Goal: Task Accomplishment & Management: Manage account settings

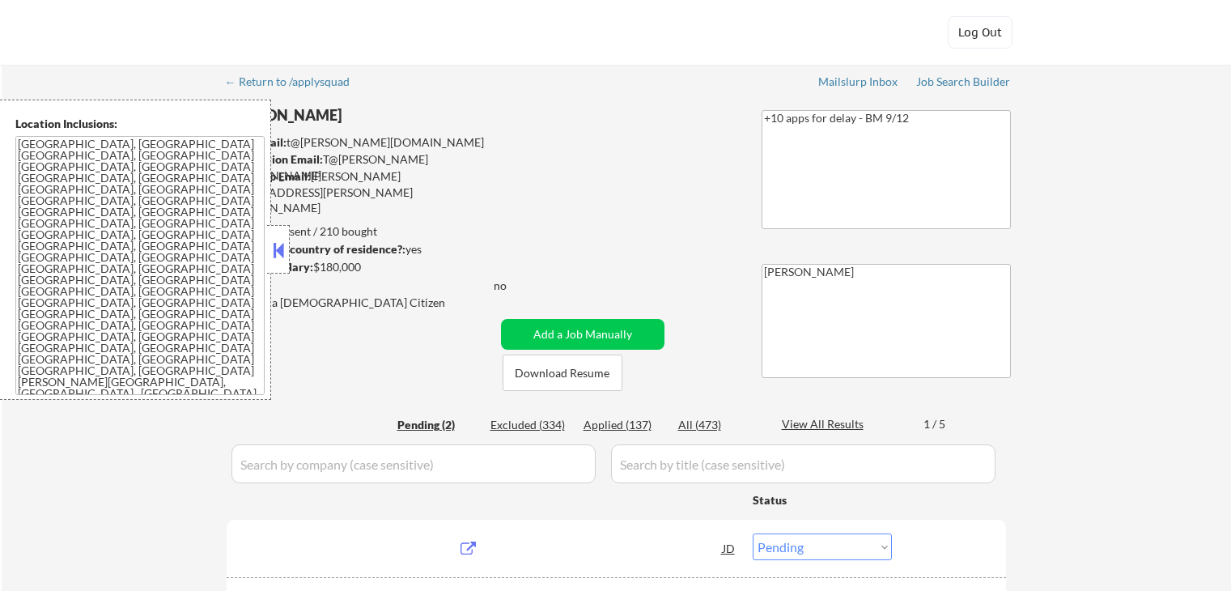
select select ""pending""
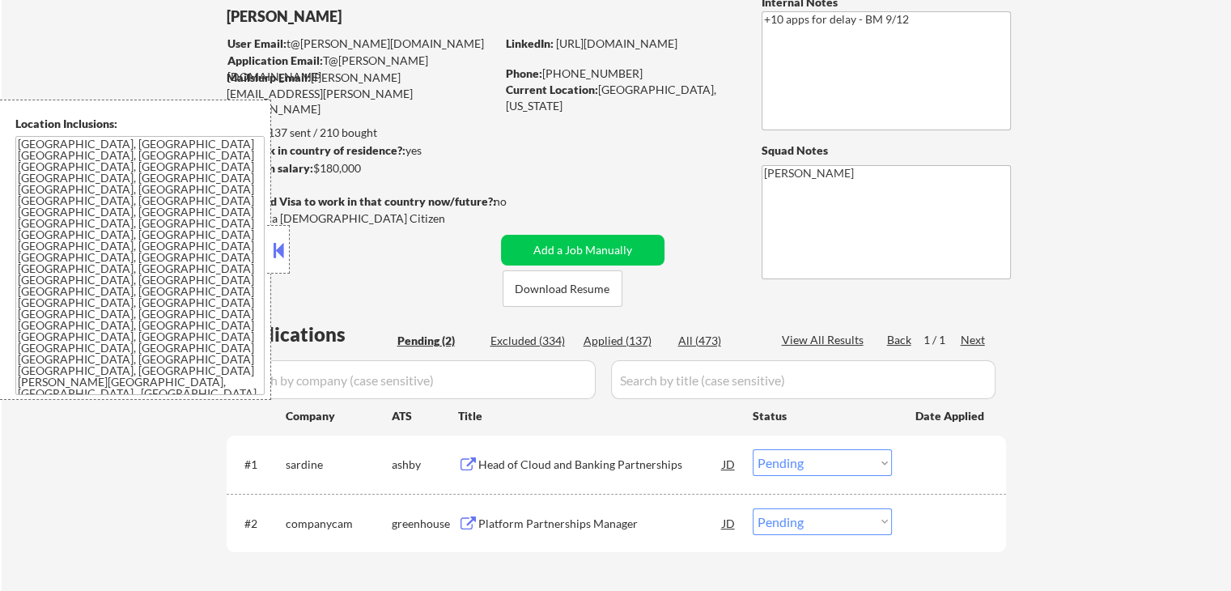
scroll to position [162, 0]
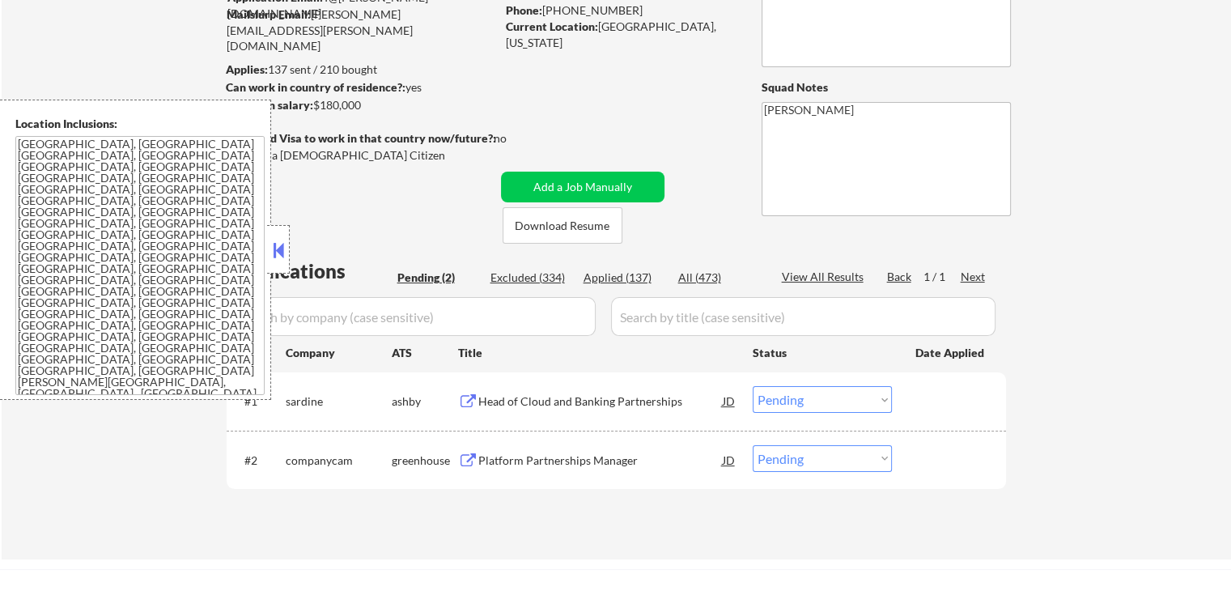
click at [284, 258] on button at bounding box center [279, 250] width 18 height 24
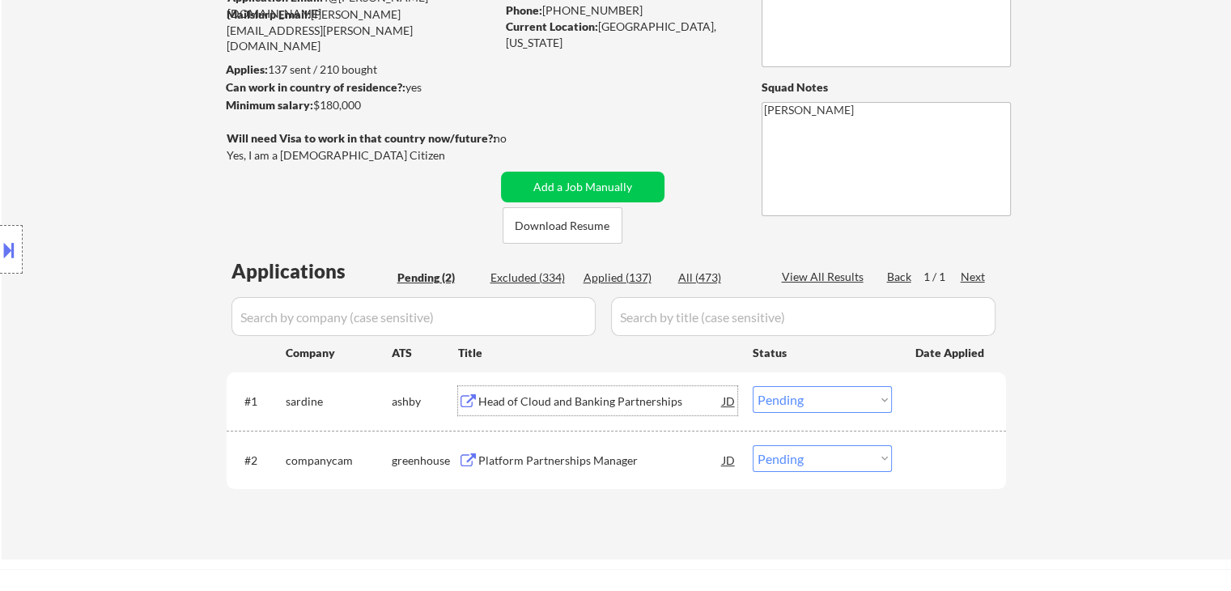
drag, startPoint x: 613, startPoint y: 399, endPoint x: 618, endPoint y: 483, distance: 84.4
click at [614, 399] on div "Head of Cloud and Banking Partnerships" at bounding box center [600, 401] width 244 height 16
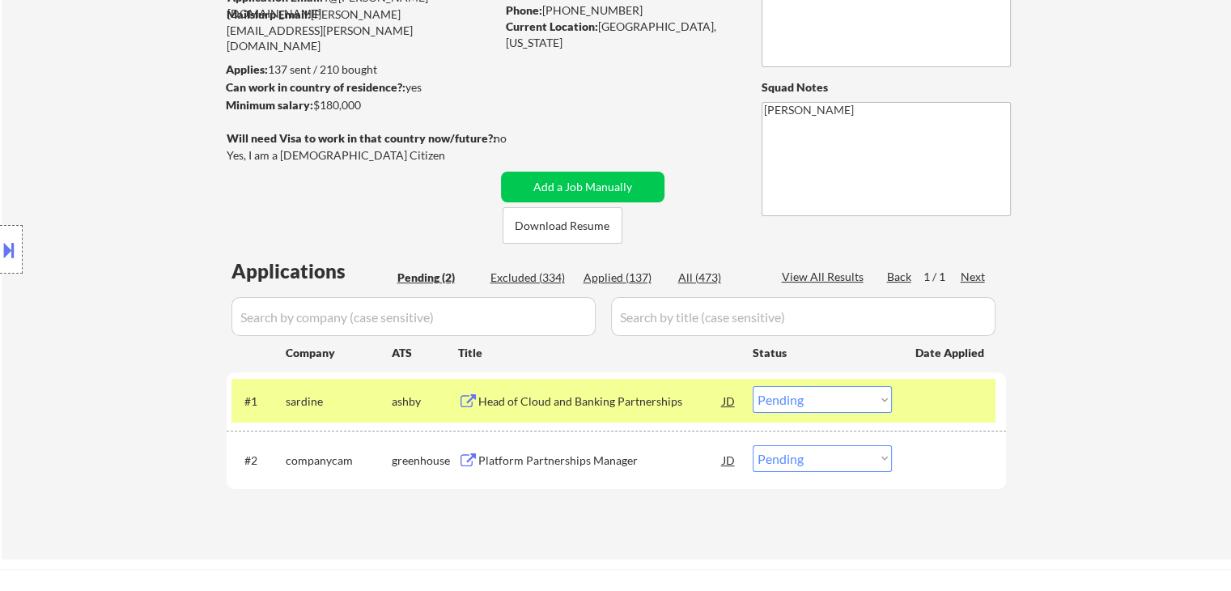
click at [601, 450] on div "Platform Partnerships Manager" at bounding box center [600, 459] width 244 height 29
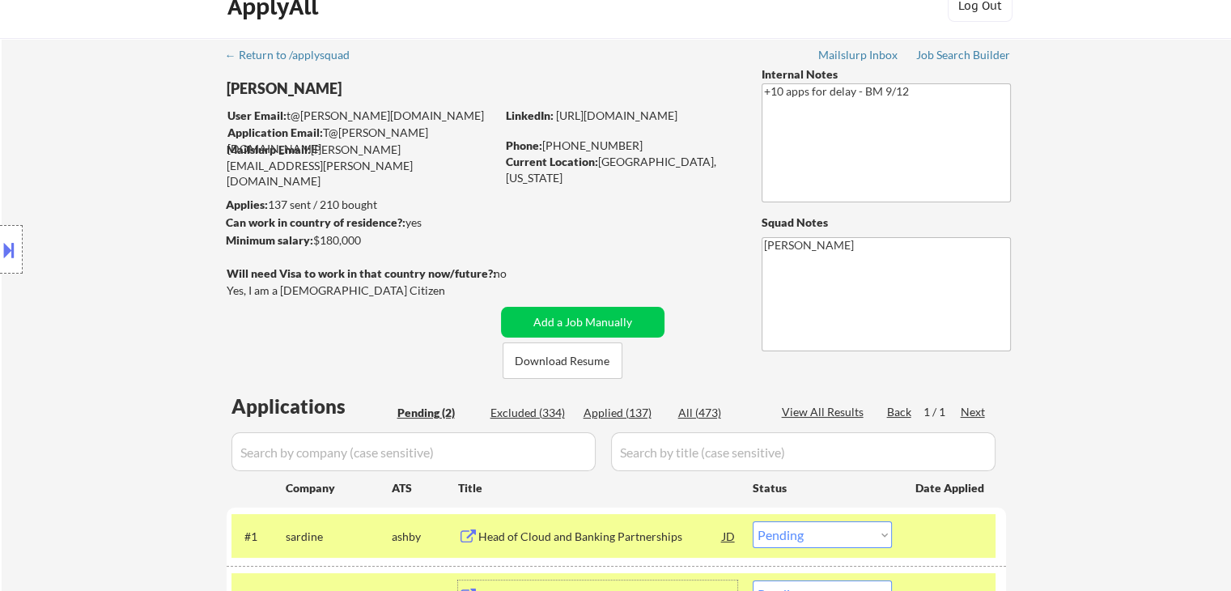
scroll to position [0, 0]
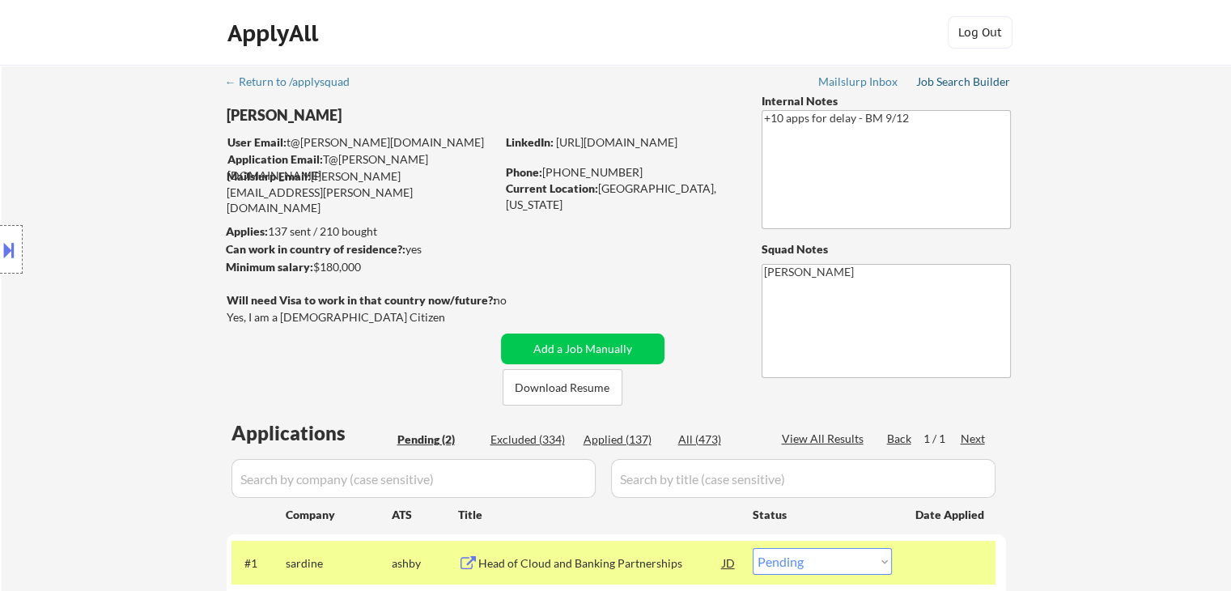
click at [962, 72] on div "← Return to /applysquad Mailslurp Inbox Job Search Builder Thomas Lynch User Em…" at bounding box center [617, 386] width 808 height 643
click at [978, 80] on div "Job Search Builder" at bounding box center [963, 81] width 95 height 11
click at [8, 248] on button at bounding box center [9, 249] width 18 height 27
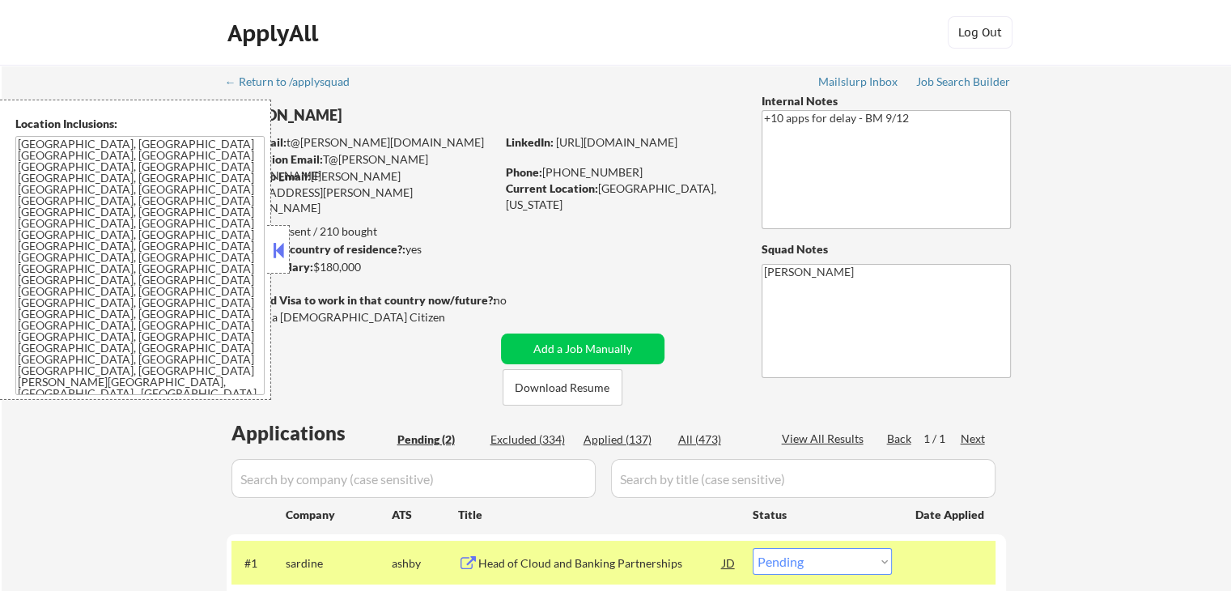
click at [285, 255] on button at bounding box center [279, 250] width 18 height 24
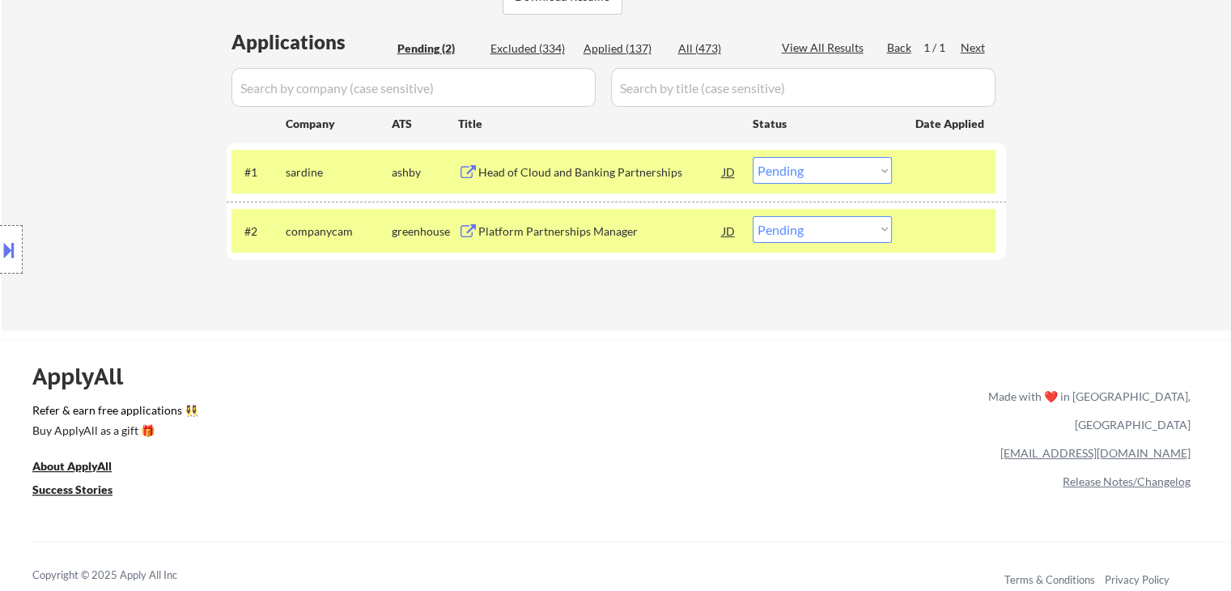
scroll to position [486, 0]
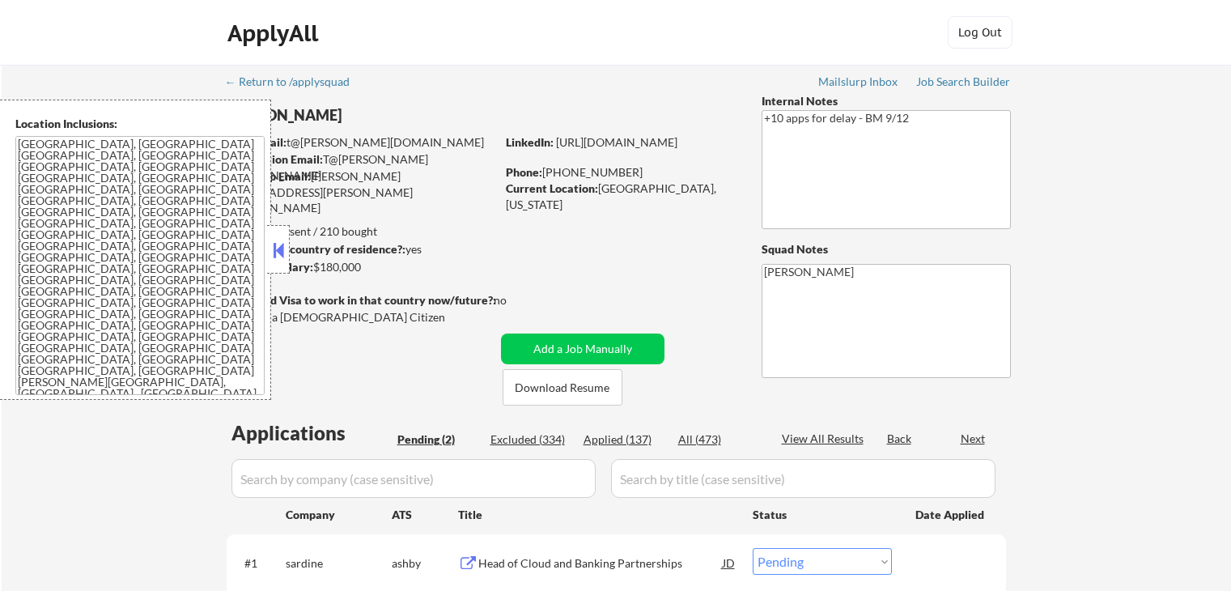
select select ""pending""
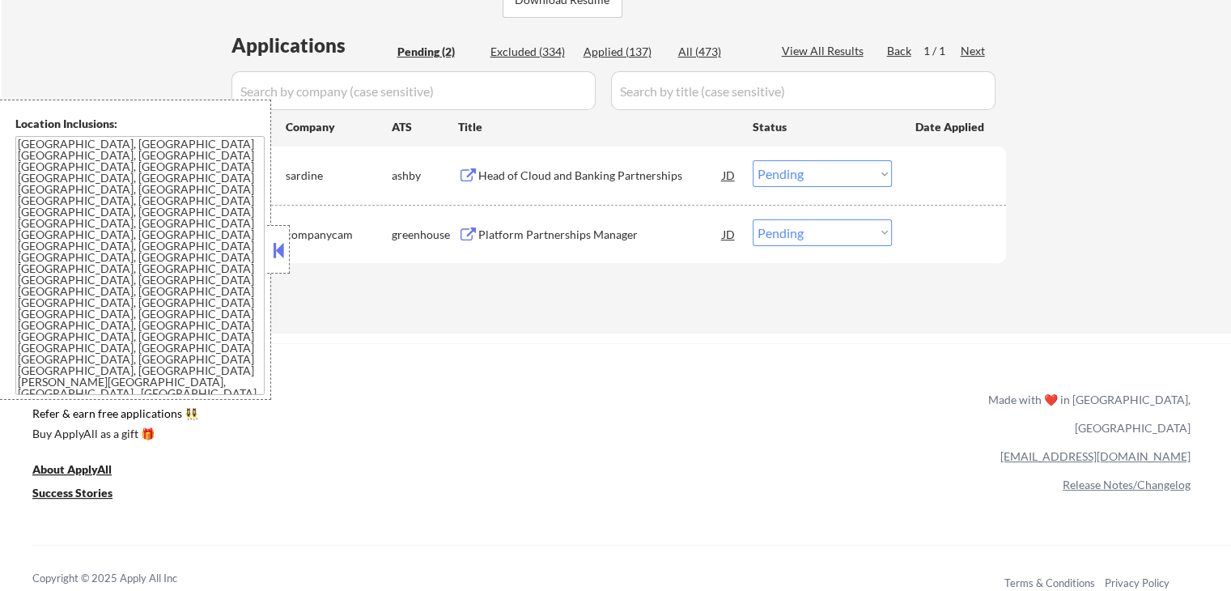
scroll to position [243, 0]
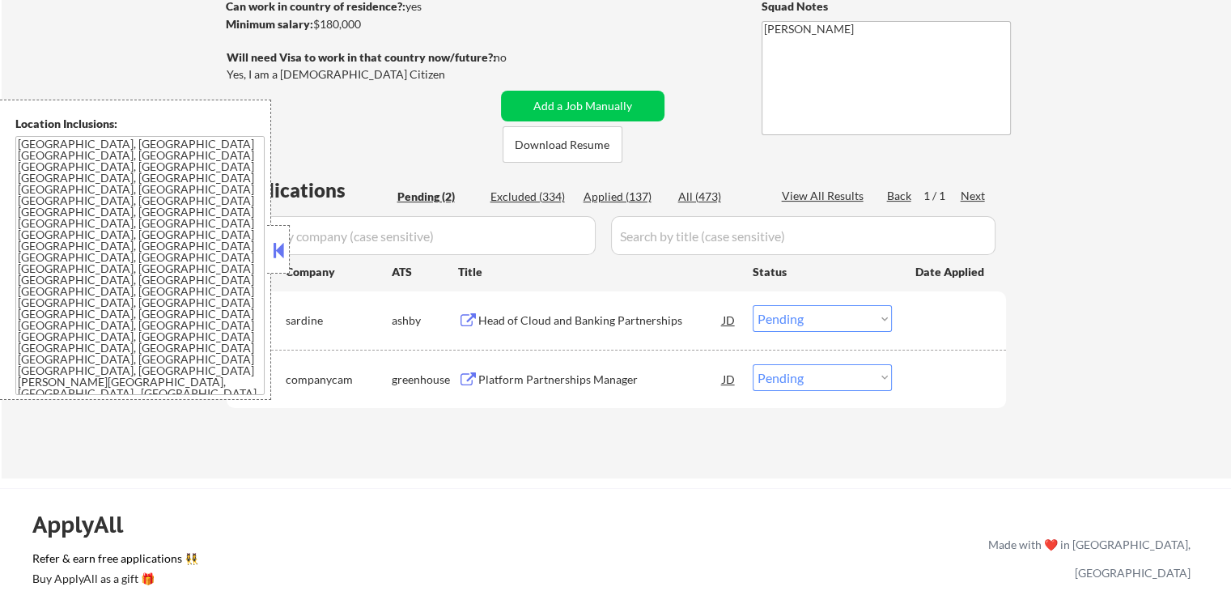
click at [278, 255] on button at bounding box center [279, 250] width 18 height 24
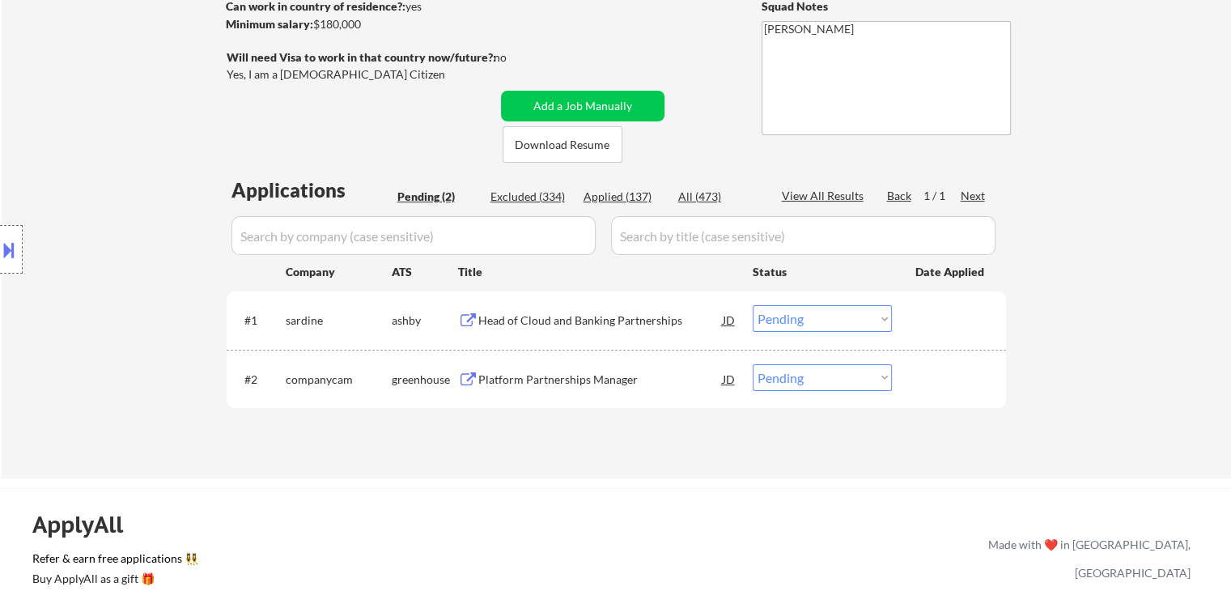
click at [839, 380] on select "Choose an option... Pending Applied Excluded (Questions) Excluded (Expired) Exc…" at bounding box center [822, 377] width 139 height 27
select select ""excluded__salary_""
click at [753, 364] on select "Choose an option... Pending Applied Excluded (Questions) Excluded (Expired) Exc…" at bounding box center [822, 377] width 139 height 27
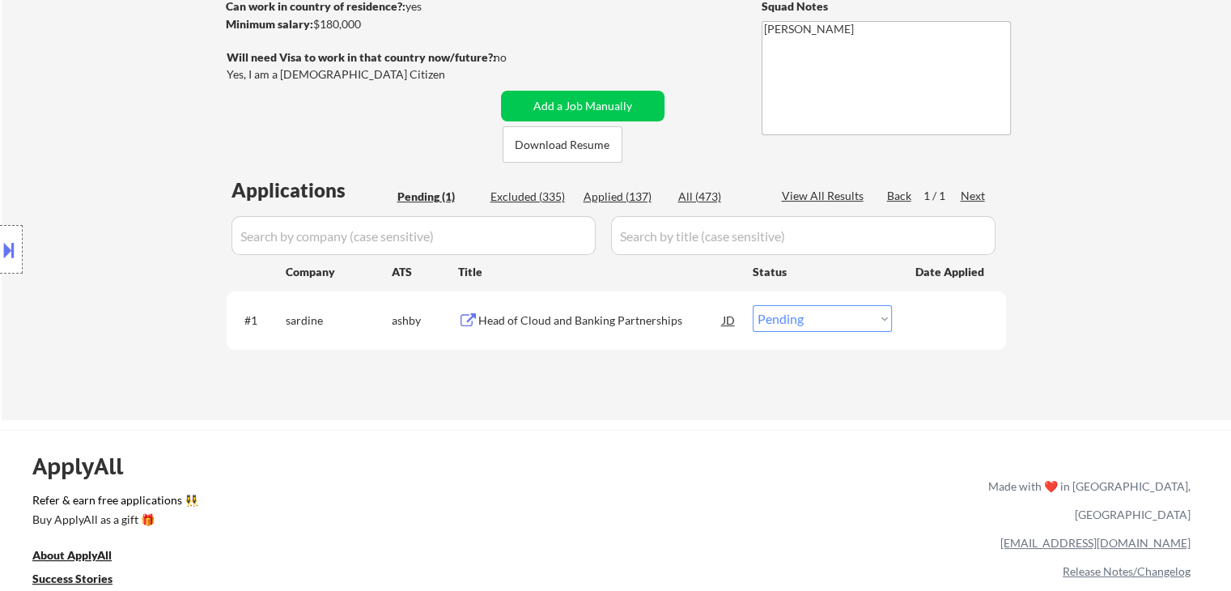
drag, startPoint x: 832, startPoint y: 318, endPoint x: 832, endPoint y: 331, distance: 13.0
click at [832, 317] on select "Choose an option... Pending Applied Excluded (Questions) Excluded (Expired) Exc…" at bounding box center [822, 318] width 139 height 27
select select ""applied""
click at [753, 305] on select "Choose an option... Pending Applied Excluded (Questions) Excluded (Expired) Exc…" at bounding box center [822, 318] width 139 height 27
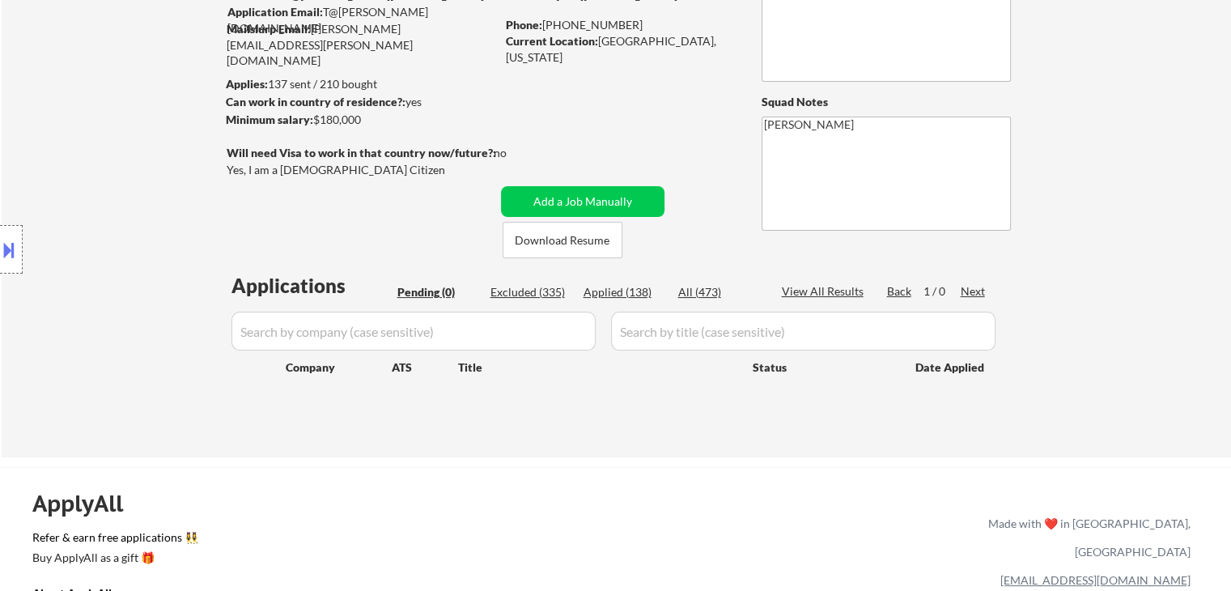
scroll to position [81, 0]
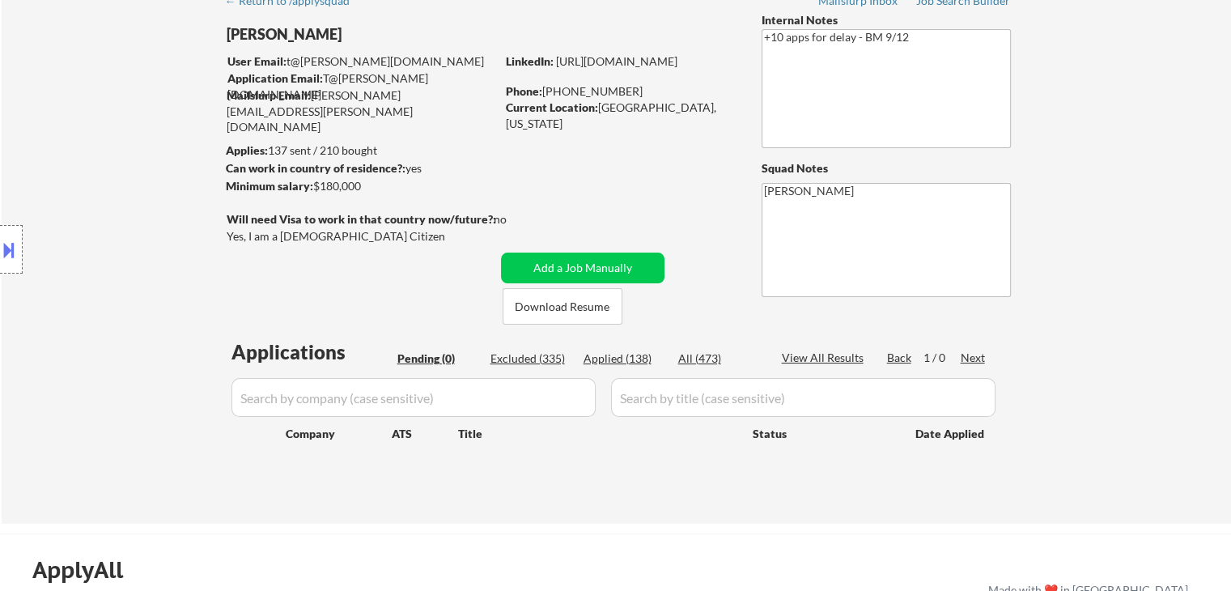
click at [133, 374] on div "Location Inclusions: [GEOGRAPHIC_DATA], [GEOGRAPHIC_DATA] [GEOGRAPHIC_DATA], [G…" at bounding box center [145, 250] width 290 height 300
click at [76, 117] on div "Location Inclusions: [GEOGRAPHIC_DATA], [GEOGRAPHIC_DATA] [GEOGRAPHIC_DATA], [G…" at bounding box center [145, 250] width 290 height 300
